Goal: Find specific page/section: Find specific page/section

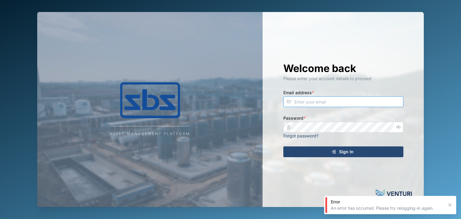
type input "[EMAIL_ADDRESS][DOMAIN_NAME]"
click at [344, 152] on span "Sign In" at bounding box center [346, 152] width 14 height 10
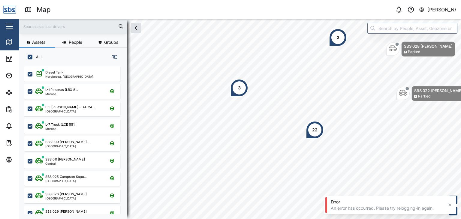
scroll to position [145, 94]
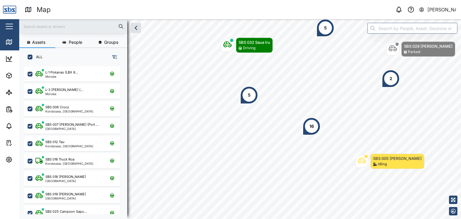
click at [40, 24] on input "text" at bounding box center [73, 26] width 101 height 9
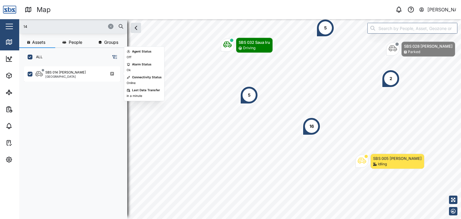
click at [59, 82] on div "SBS 014 Henry Port Moresby" at bounding box center [75, 139] width 103 height 150
click at [62, 77] on div "[GEOGRAPHIC_DATA]" at bounding box center [65, 76] width 41 height 3
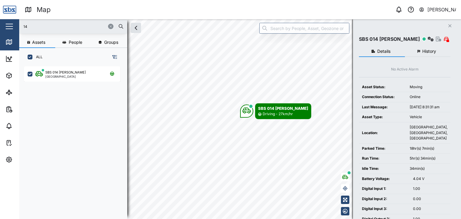
drag, startPoint x: 32, startPoint y: 27, endPoint x: 0, endPoint y: 22, distance: 32.8
click at [0, 22] on div "Map 0 Vijay Kumar Close Map Dashboard Assets ATS Camera Generator Personnel Tan…" at bounding box center [230, 109] width 461 height 219
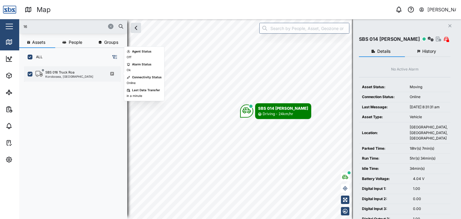
click at [55, 68] on div "SBS 016 Truck Roa Korobosea, [GEOGRAPHIC_DATA]" at bounding box center [72, 73] width 96 height 15
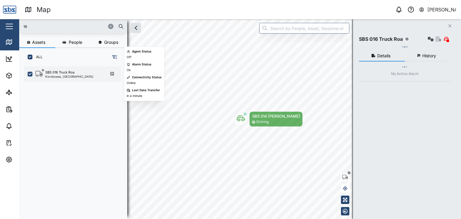
click at [58, 73] on div "SBS 016 Truck Roa" at bounding box center [59, 72] width 29 height 5
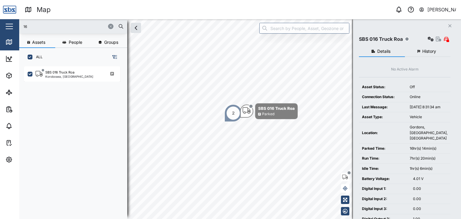
drag, startPoint x: 29, startPoint y: 27, endPoint x: 17, endPoint y: 26, distance: 11.5
click at [17, 26] on div "Map 0 Vijay Kumar Close Map Dashboard Assets ATS Camera Generator Personnel Tan…" at bounding box center [230, 109] width 461 height 219
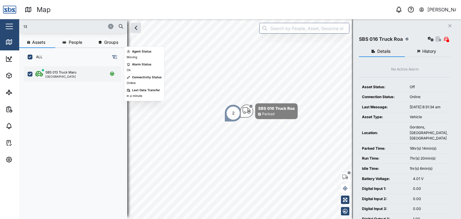
click at [60, 72] on div "SBS 013 Truck Maro" at bounding box center [60, 72] width 31 height 5
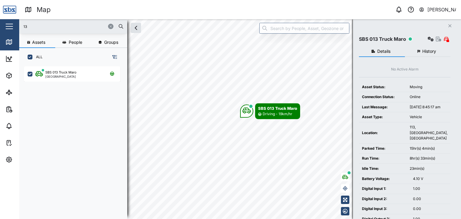
drag, startPoint x: 26, startPoint y: 24, endPoint x: 13, endPoint y: 24, distance: 13.2
click at [13, 24] on div "Map 0 Vijay Kumar Close Map Dashboard Assets ATS Camera Generator Personnel Tan…" at bounding box center [230, 109] width 461 height 219
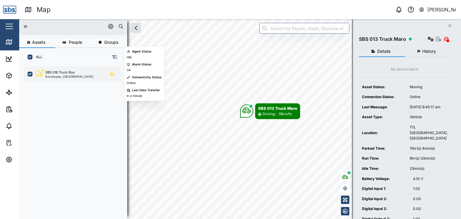
click at [73, 76] on div "Korobosea, [GEOGRAPHIC_DATA]" at bounding box center [69, 76] width 48 height 3
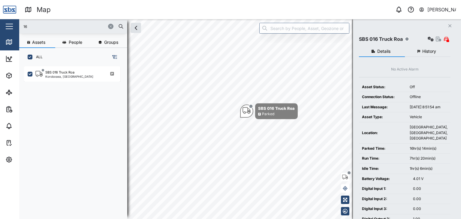
drag, startPoint x: 28, startPoint y: 23, endPoint x: 8, endPoint y: 23, distance: 19.8
click at [8, 23] on div "Map 0 Vijay Kumar Close Map Dashboard Assets ATS Camera Generator Personnel Tan…" at bounding box center [230, 109] width 461 height 219
type input "13"
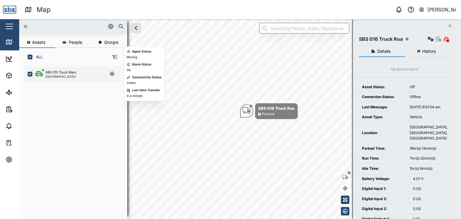
click at [61, 77] on div "[GEOGRAPHIC_DATA]" at bounding box center [60, 76] width 31 height 3
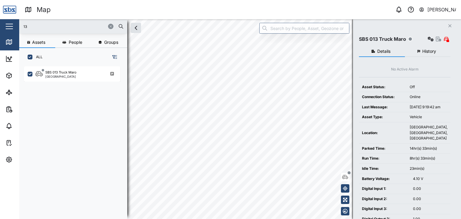
drag, startPoint x: 38, startPoint y: 26, endPoint x: 23, endPoint y: 26, distance: 15.6
click at [23, 26] on div "13" at bounding box center [73, 26] width 108 height 14
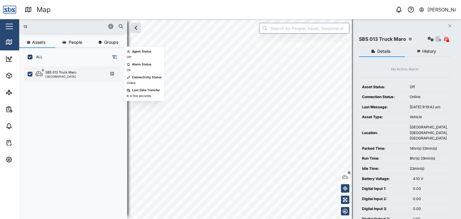
click at [64, 77] on div "[GEOGRAPHIC_DATA]" at bounding box center [60, 76] width 31 height 3
click at [65, 77] on div "[GEOGRAPHIC_DATA]" at bounding box center [60, 76] width 31 height 3
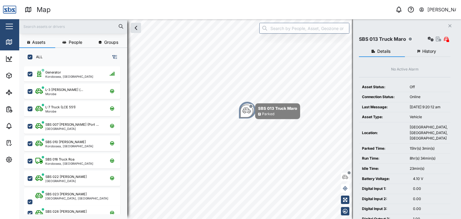
click at [38, 29] on input "text" at bounding box center [73, 26] width 101 height 9
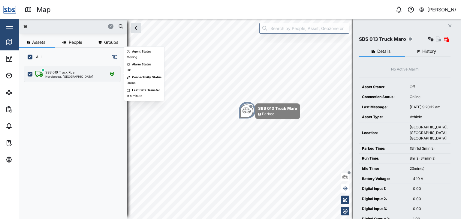
click at [63, 78] on div "Korobosea, [GEOGRAPHIC_DATA]" at bounding box center [69, 76] width 48 height 3
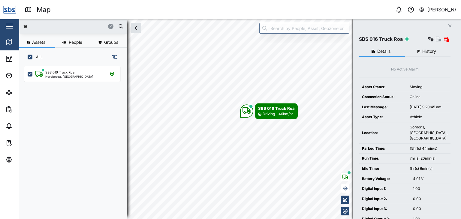
drag, startPoint x: 42, startPoint y: 20, endPoint x: 24, endPoint y: 23, distance: 18.2
click at [23, 22] on div "16" at bounding box center [73, 26] width 108 height 14
drag, startPoint x: 29, startPoint y: 26, endPoint x: 14, endPoint y: 26, distance: 14.4
click at [14, 26] on div "Map 0 [PERSON_NAME] Close Map Dashboard Assets ATS Camera Generator Personnel T…" at bounding box center [230, 109] width 461 height 219
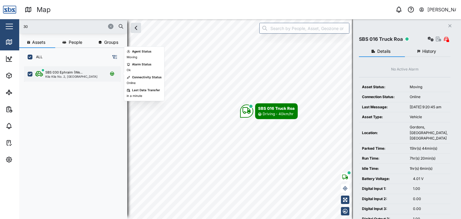
click at [55, 78] on div "SBS 030 Ephraim (We... [STREET_ADDRESS]" at bounding box center [72, 73] width 96 height 15
click at [58, 78] on div "Kila Kila No. 2, [GEOGRAPHIC_DATA]" at bounding box center [71, 76] width 52 height 3
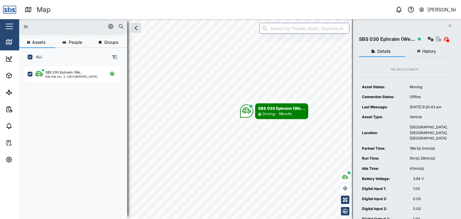
drag, startPoint x: 32, startPoint y: 23, endPoint x: 22, endPoint y: 23, distance: 9.9
click at [22, 23] on div "30" at bounding box center [73, 26] width 108 height 14
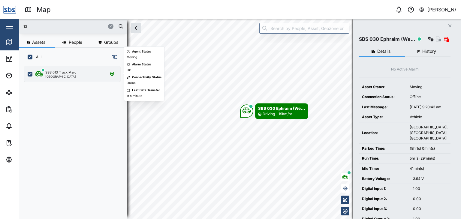
click at [76, 78] on div "SBS 013 Truck Maro [GEOGRAPHIC_DATA]" at bounding box center [72, 73] width 96 height 15
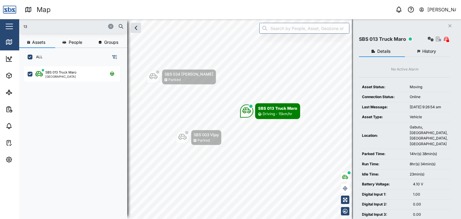
drag, startPoint x: 32, startPoint y: 27, endPoint x: 19, endPoint y: 25, distance: 13.7
click at [19, 25] on div "Map 0 [PERSON_NAME] Close Map Dashboard Assets ATS Camera Generator Personnel T…" at bounding box center [230, 109] width 461 height 219
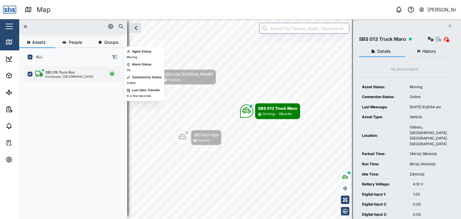
click at [59, 78] on div "SBS 016 Truck Roa Korobosea, [GEOGRAPHIC_DATA]" at bounding box center [72, 73] width 96 height 15
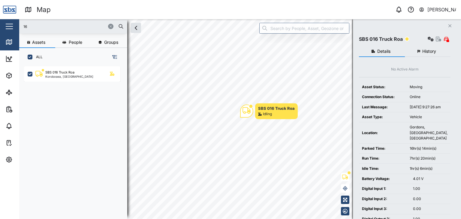
drag, startPoint x: 29, startPoint y: 26, endPoint x: 13, endPoint y: 23, distance: 16.8
click at [13, 23] on div "Map 0 [PERSON_NAME] Close Map Dashboard Assets ATS Camera Generator Personnel T…" at bounding box center [230, 109] width 461 height 219
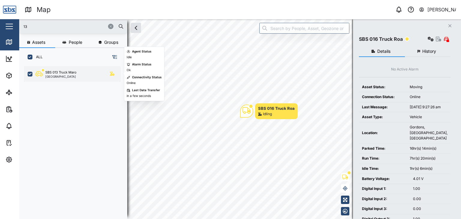
click at [74, 69] on div "SBS 013 Truck Maro [GEOGRAPHIC_DATA]" at bounding box center [72, 73] width 96 height 15
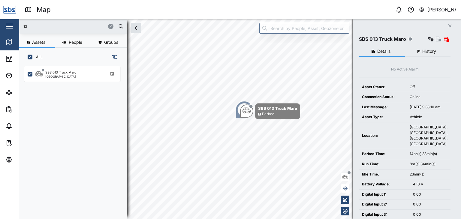
drag, startPoint x: 37, startPoint y: 27, endPoint x: 17, endPoint y: 24, distance: 20.0
click at [17, 24] on div "Map 0 [PERSON_NAME] Close Map Dashboard Assets ATS Camera Generator Personnel T…" at bounding box center [230, 109] width 461 height 219
type input "32"
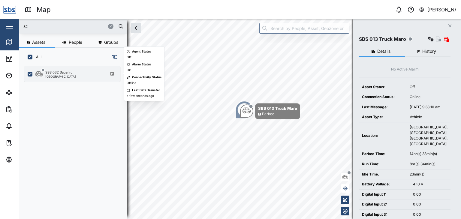
click at [69, 76] on div "[GEOGRAPHIC_DATA]" at bounding box center [60, 76] width 31 height 3
